Goal: Task Accomplishment & Management: Manage account settings

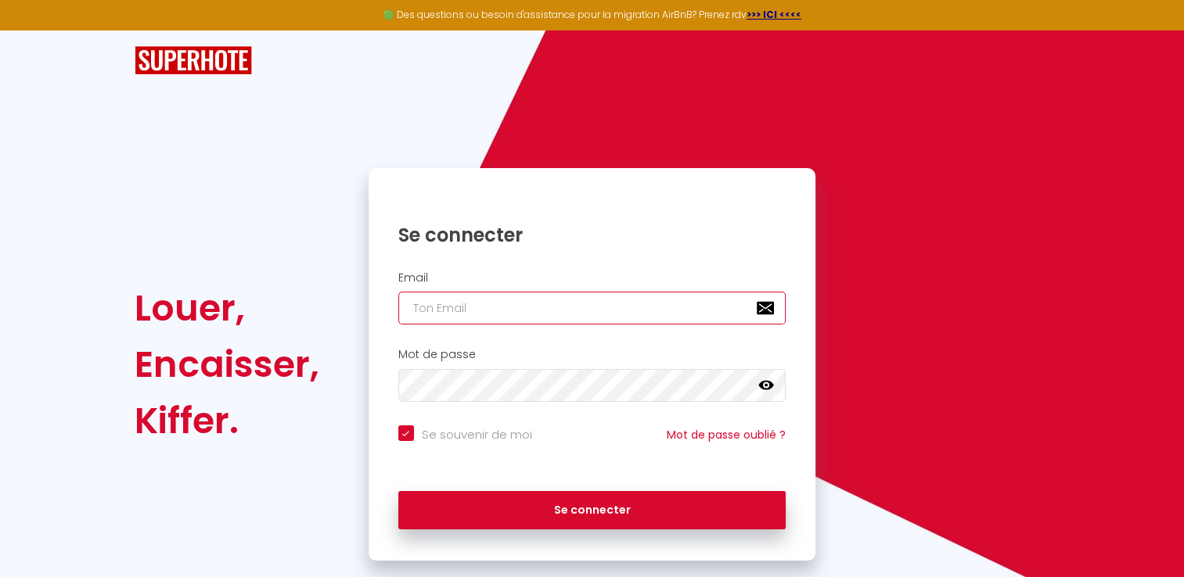
click at [520, 314] on input "email" at bounding box center [592, 308] width 388 height 33
type input "[EMAIL_ADDRESS][DOMAIN_NAME]"
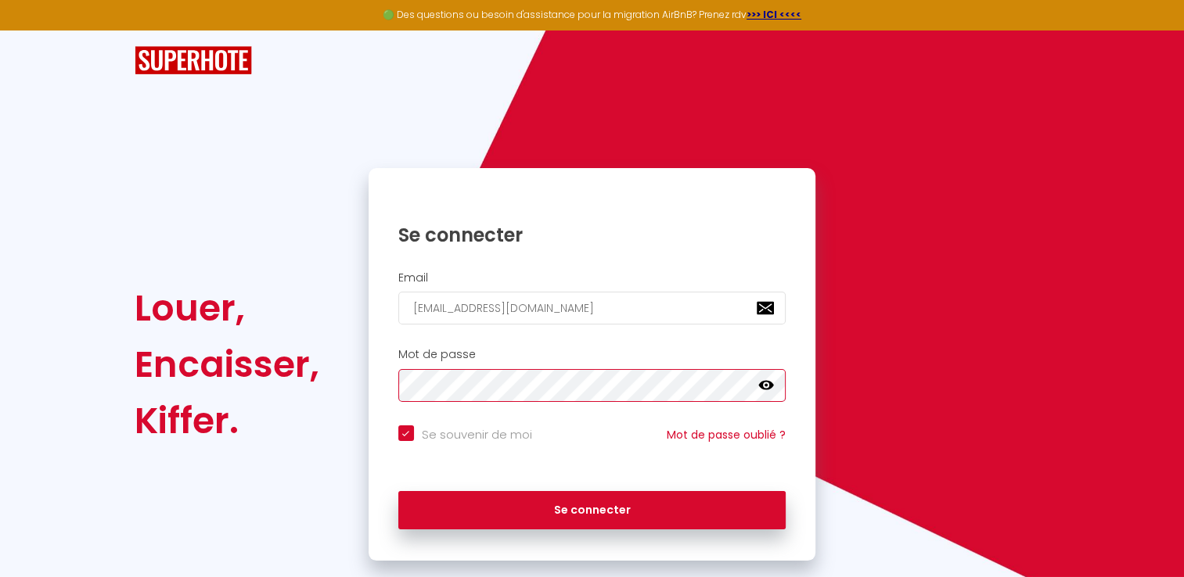
click at [398, 491] on button "Se connecter" at bounding box center [592, 510] width 388 height 39
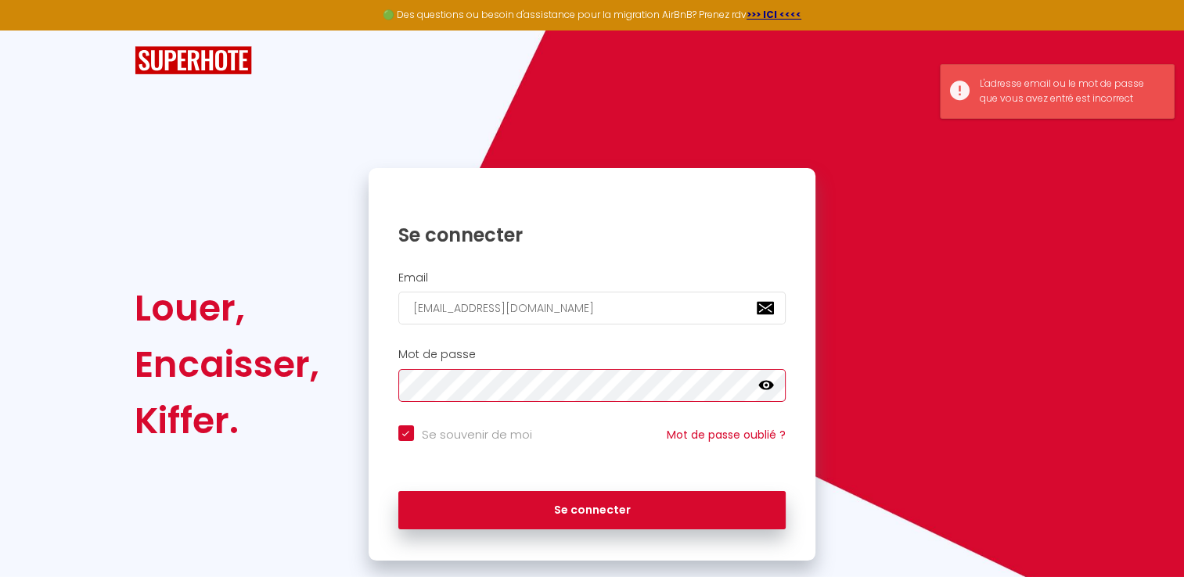
click at [398, 491] on button "Se connecter" at bounding box center [592, 510] width 388 height 39
checkbox input "true"
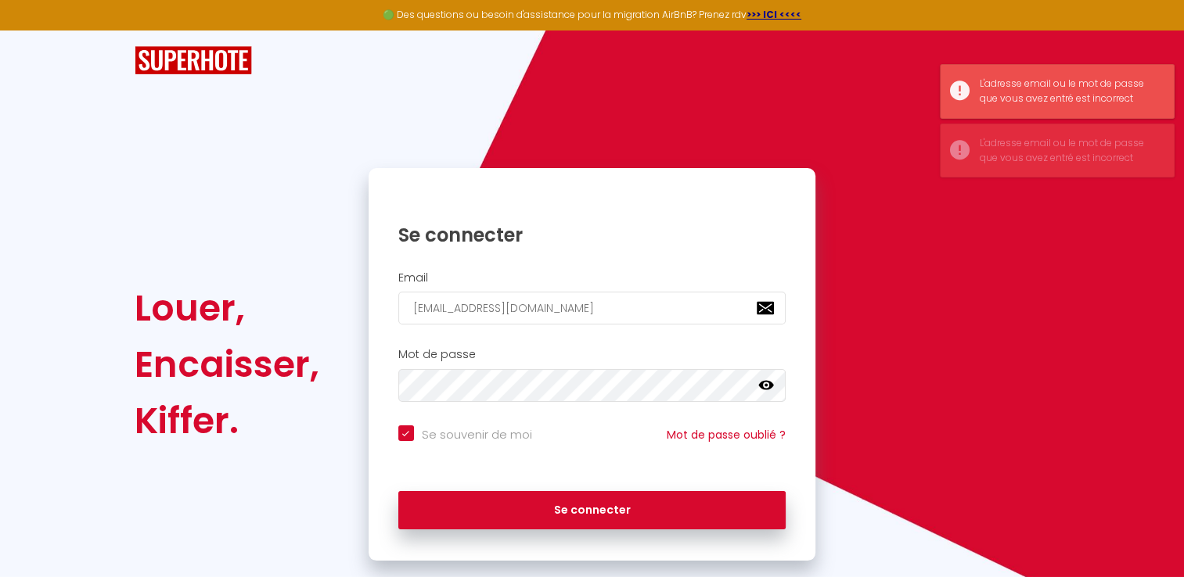
click at [764, 389] on icon at bounding box center [766, 385] width 16 height 9
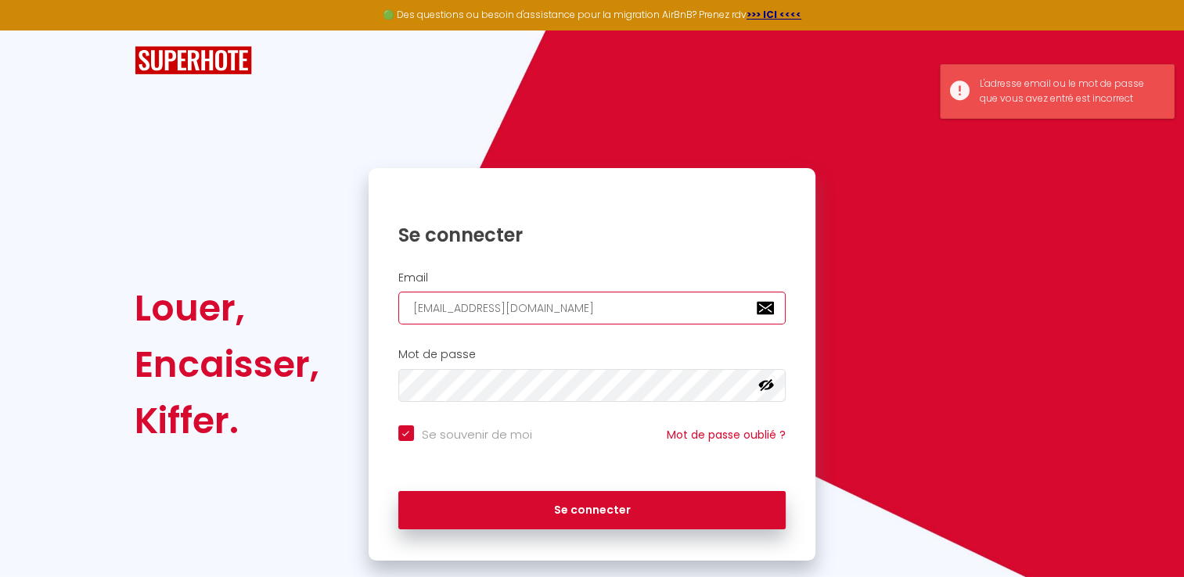
click at [670, 298] on input "[EMAIL_ADDRESS][DOMAIN_NAME]" at bounding box center [592, 308] width 388 height 33
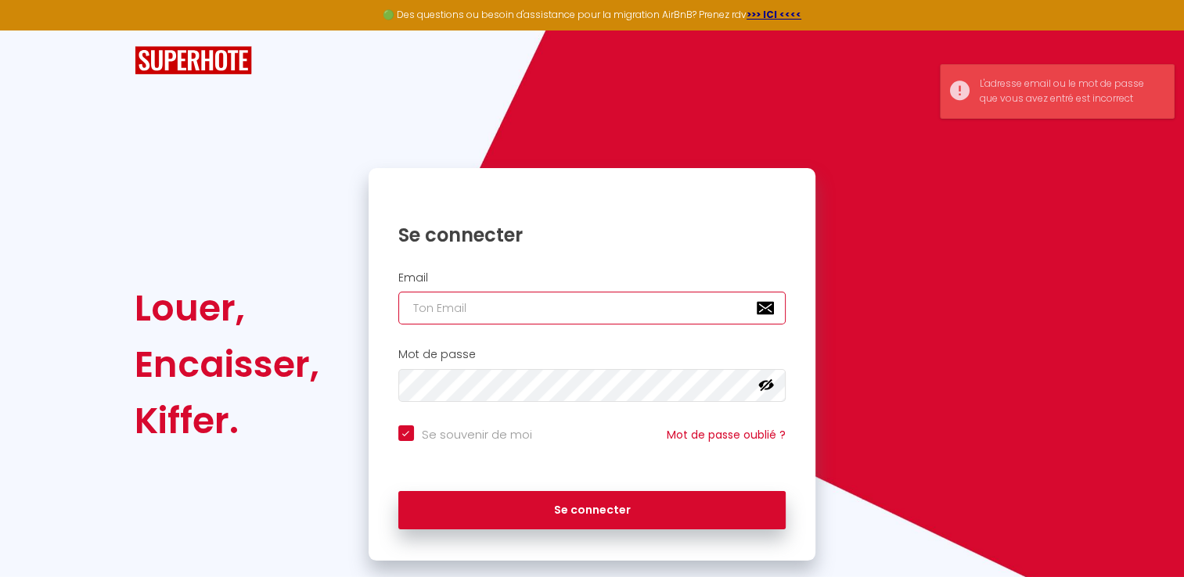
checkbox input "true"
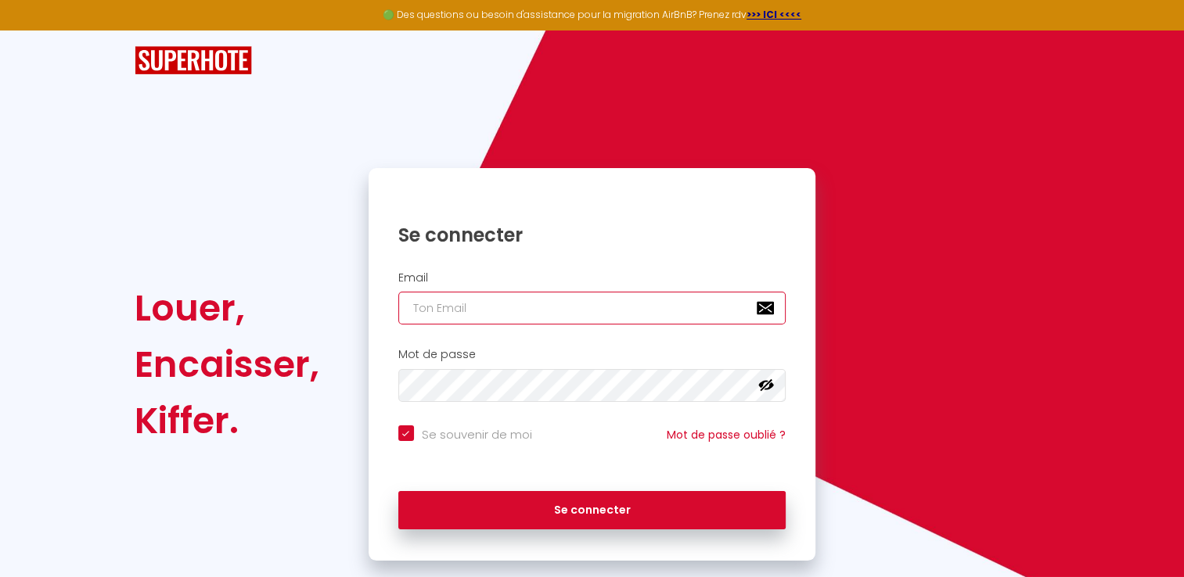
type input "i"
checkbox input "true"
type input "in"
checkbox input "true"
type input "[EMAIL_ADDRESS][DOMAIN_NAME]"
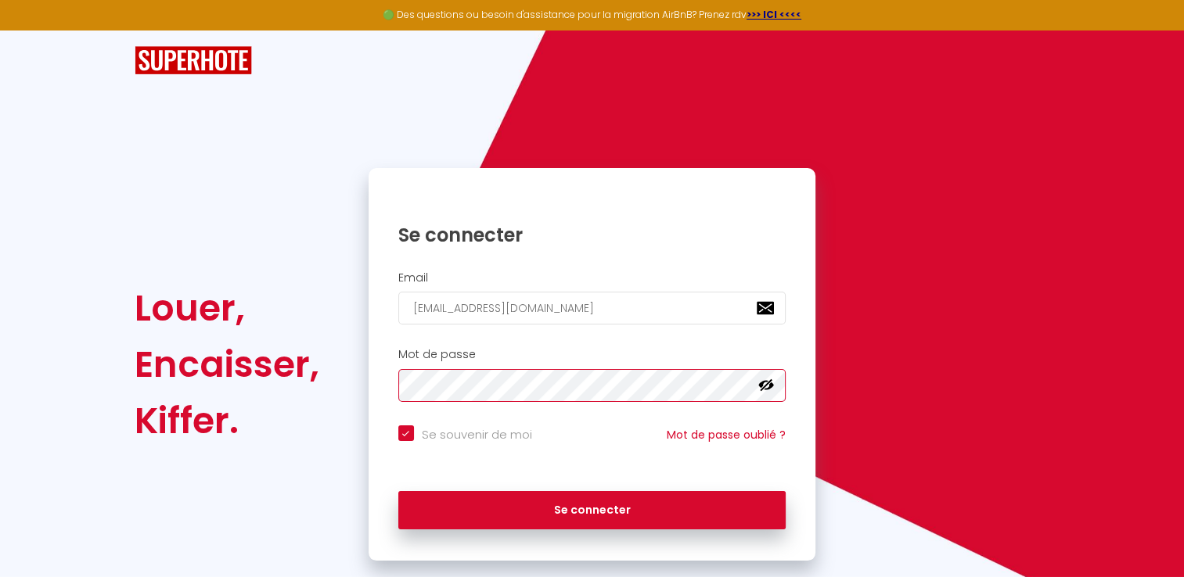
click at [398, 491] on button "Se connecter" at bounding box center [592, 510] width 388 height 39
checkbox input "true"
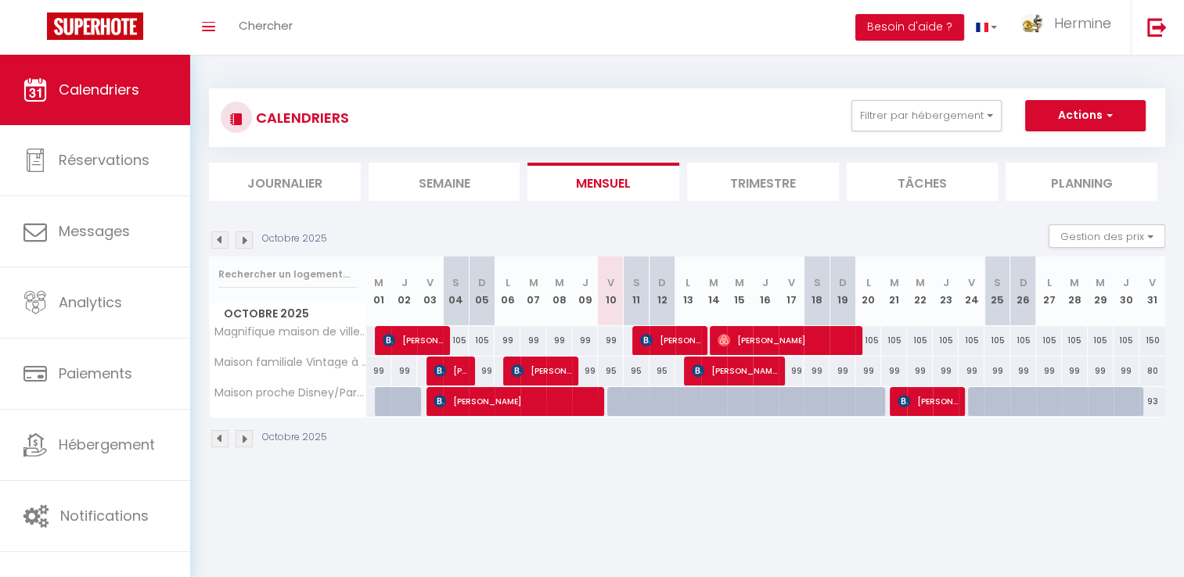
click at [853, 230] on div "Octobre 2025 Gestion des prix Nb Nuits minimum Règles Disponibilité" at bounding box center [687, 241] width 956 height 32
